Goal: Task Accomplishment & Management: Manage account settings

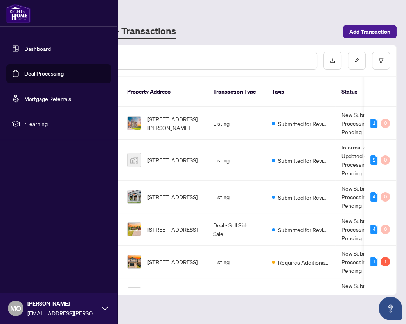
click at [24, 74] on link "Deal Processing" at bounding box center [43, 73] width 39 height 7
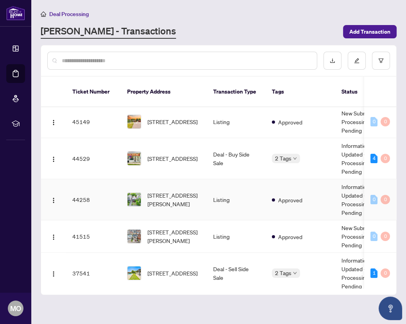
scroll to position [176, 0]
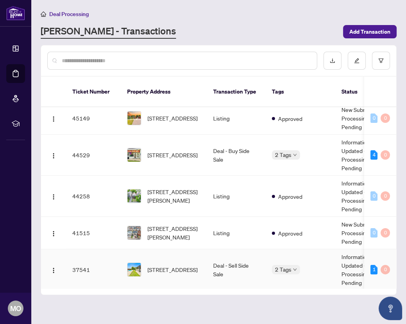
click at [192, 249] on td "[STREET_ADDRESS]" at bounding box center [164, 269] width 86 height 41
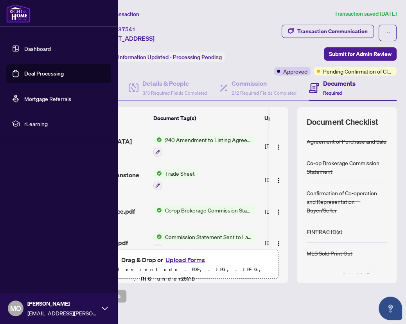
click at [33, 77] on link "Deal Processing" at bounding box center [43, 73] width 39 height 7
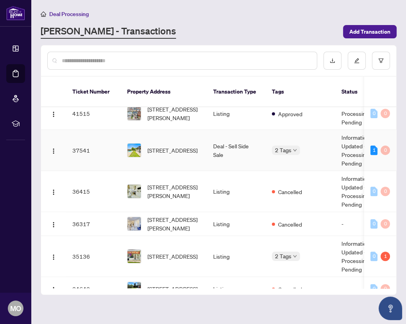
scroll to position [301, 0]
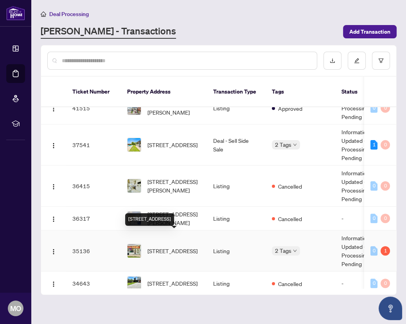
click at [173, 246] on span "[STREET_ADDRESS]" at bounding box center [172, 250] width 50 height 9
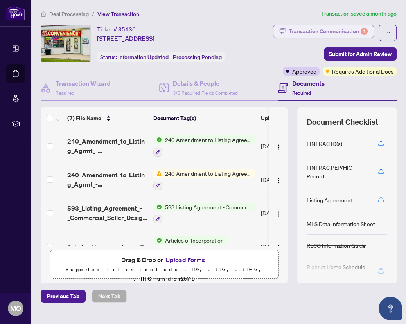
click at [326, 28] on div "Transaction Communication 1" at bounding box center [327, 31] width 79 height 13
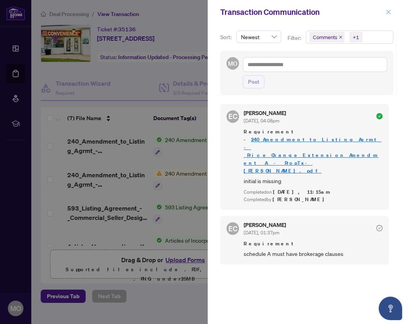
click at [389, 11] on icon "close" at bounding box center [388, 12] width 4 height 4
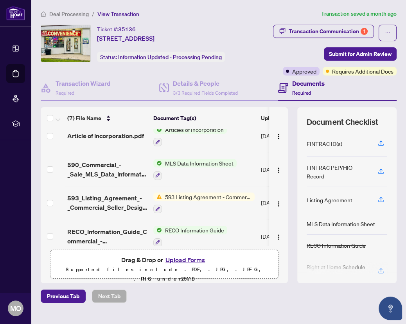
scroll to position [117, 0]
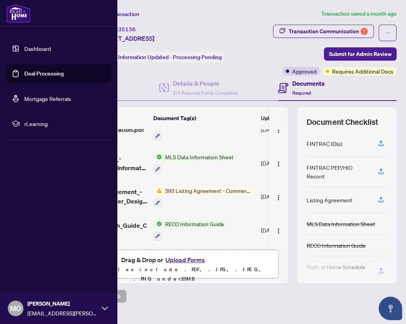
click at [27, 72] on link "Deal Processing" at bounding box center [43, 73] width 39 height 7
